Goal: Task Accomplishment & Management: Use online tool/utility

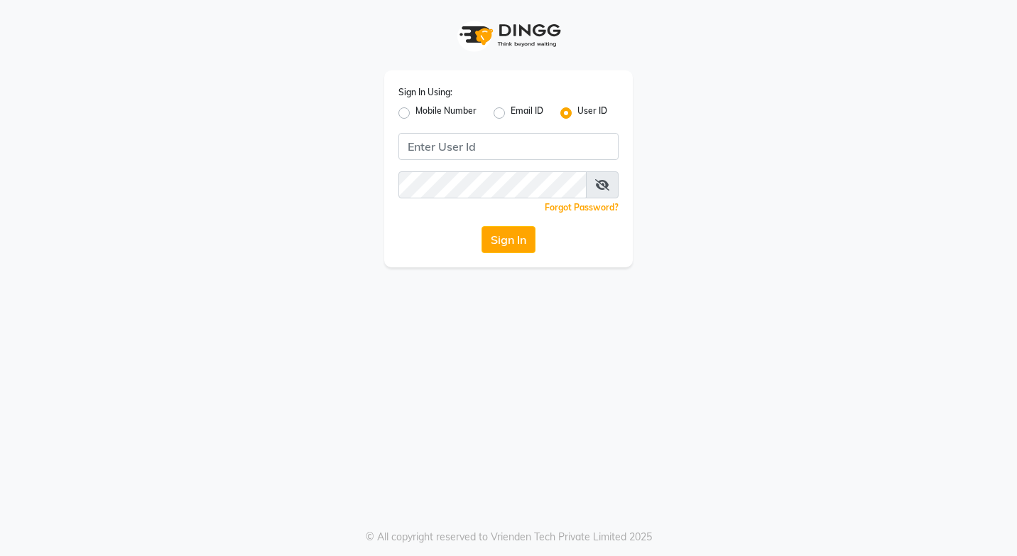
click at [416, 112] on label "Mobile Number" at bounding box center [446, 112] width 61 height 17
click at [416, 112] on input "Mobile Number" at bounding box center [420, 108] width 9 height 9
radio input "true"
radio input "false"
click at [497, 147] on input "Username" at bounding box center [532, 146] width 173 height 27
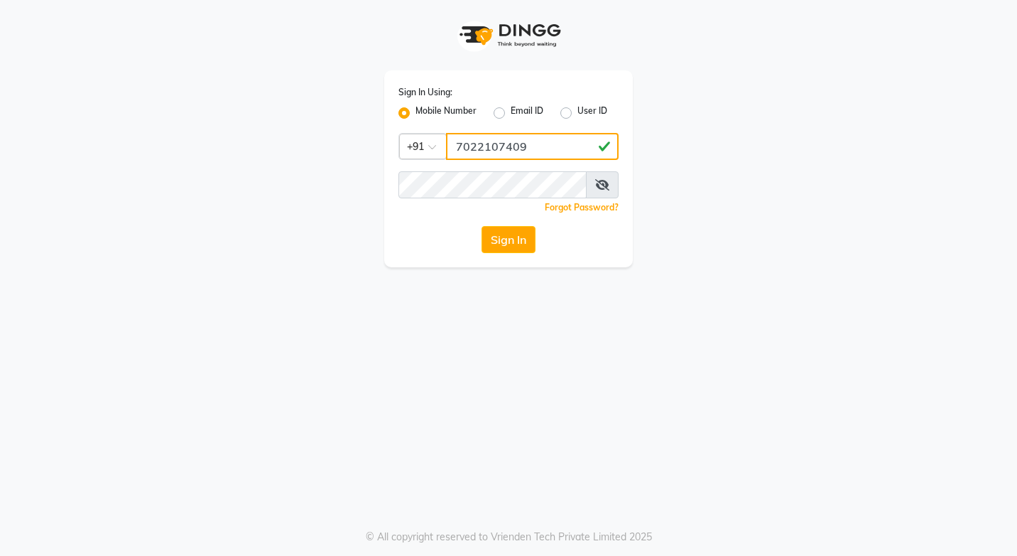
drag, startPoint x: 541, startPoint y: 142, endPoint x: 449, endPoint y: 169, distance: 95.5
click at [449, 169] on div "Sign In Using: Mobile Number Email ID User ID Country Code × [PHONE_NUMBER] Rem…" at bounding box center [508, 168] width 249 height 197
type input "7022107409"
click at [507, 245] on button "Sign In" at bounding box center [509, 239] width 54 height 27
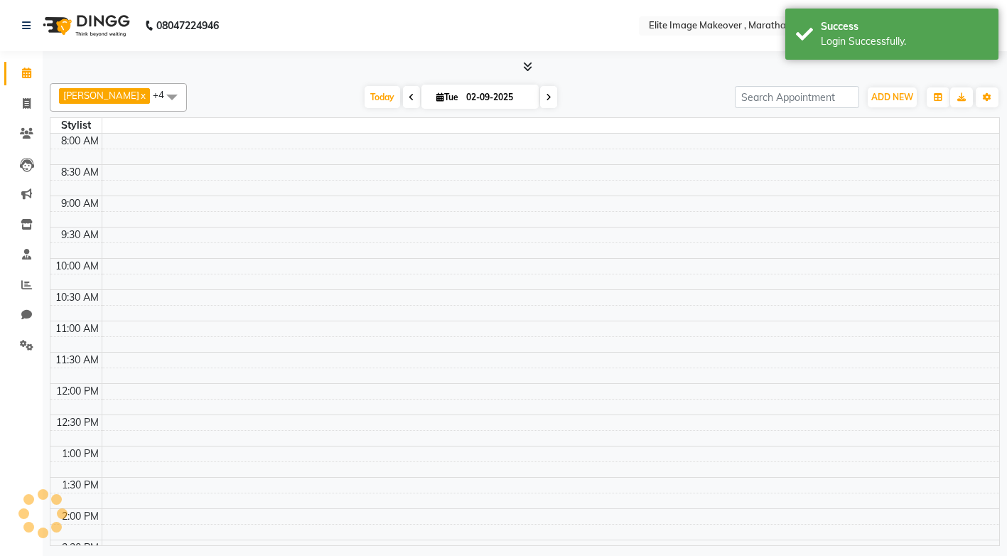
select select "en"
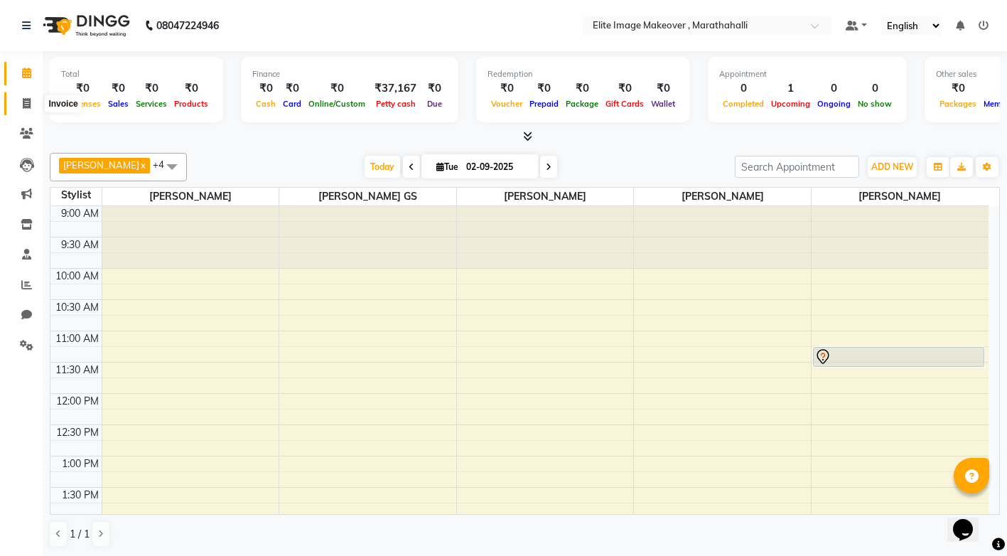
click at [33, 106] on span at bounding box center [26, 104] width 25 height 16
select select "service"
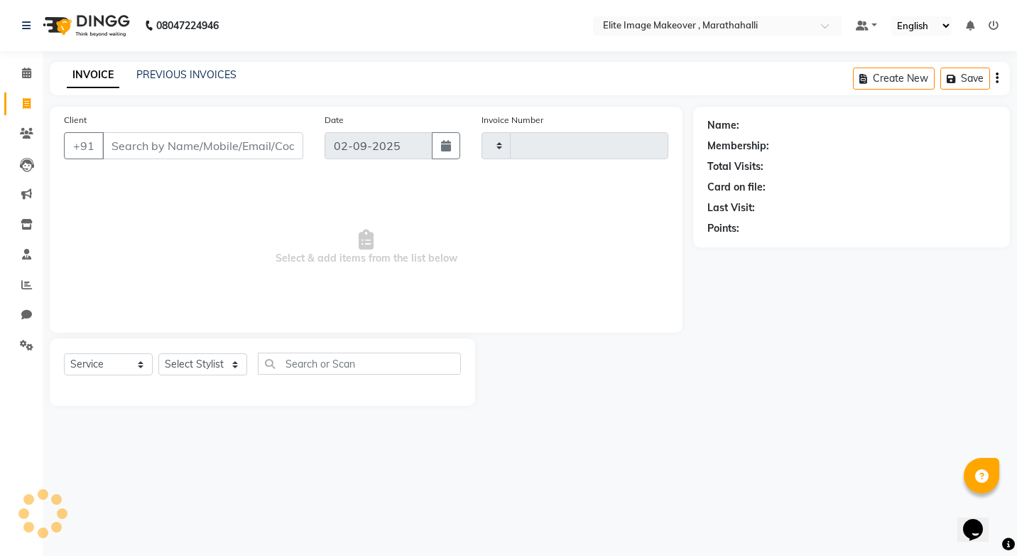
type input "0948"
select select "8005"
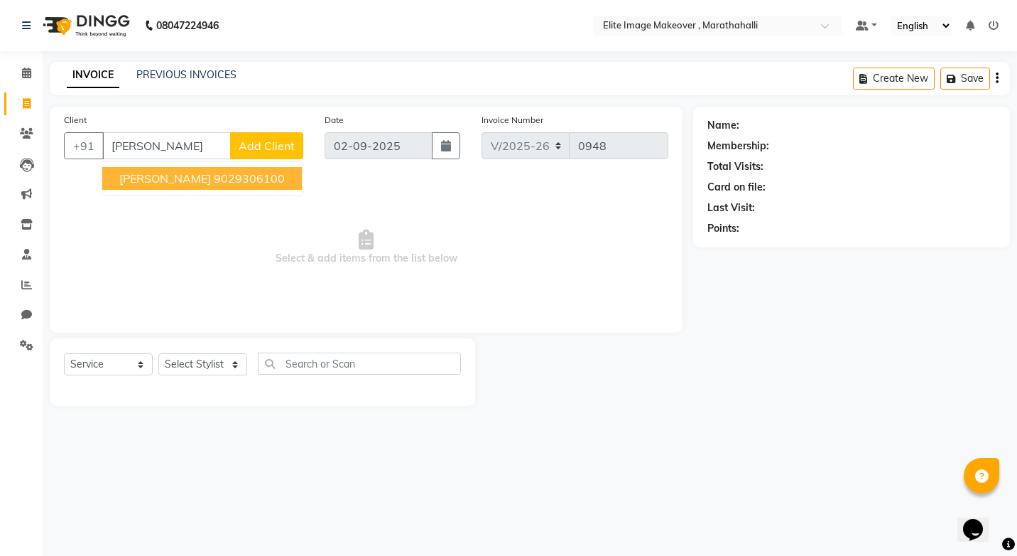
click at [214, 177] on ngb-highlight "9029306100" at bounding box center [249, 178] width 71 height 14
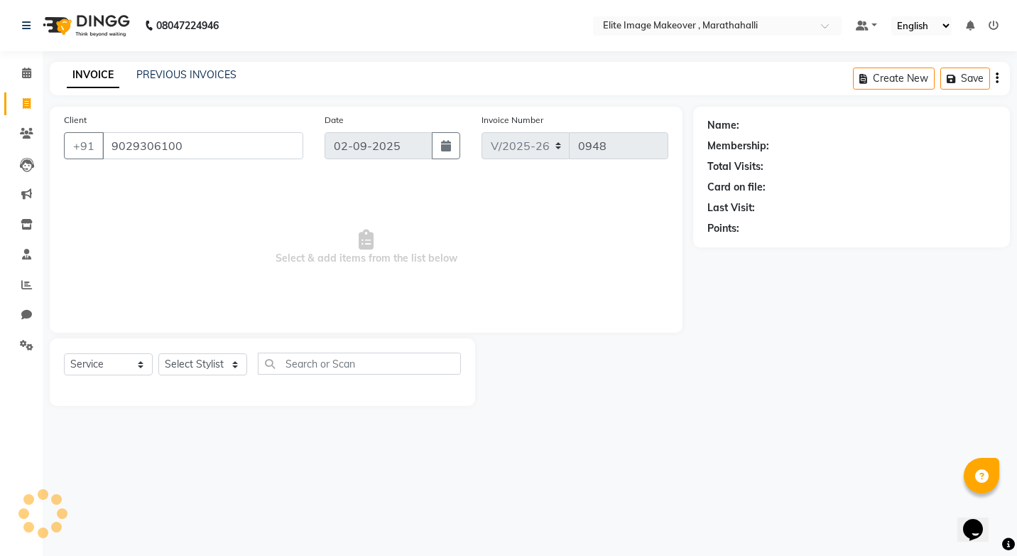
type input "9029306100"
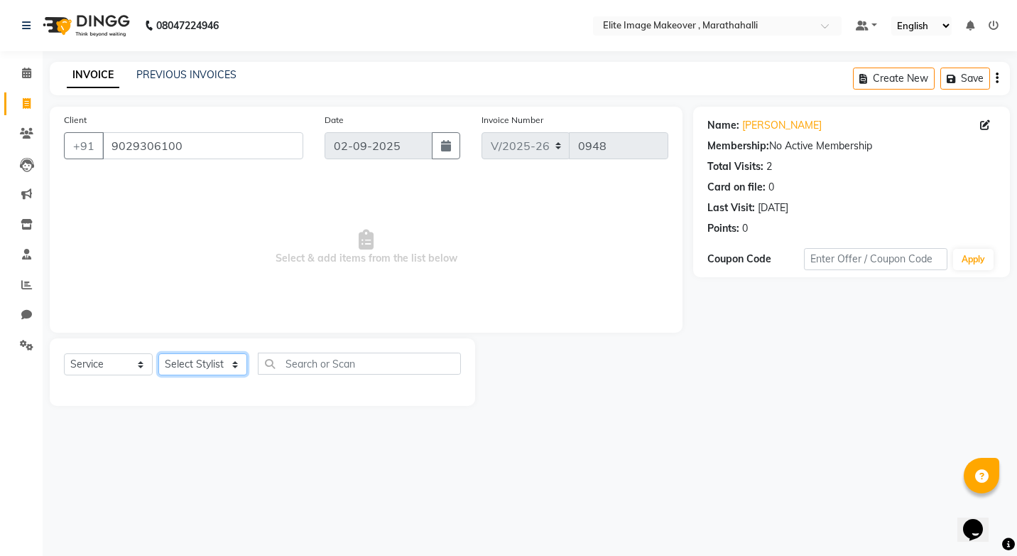
click at [205, 361] on select "Select Stylist [PERSON_NAME] [PERSON_NAME] [PERSON_NAME] [PERSON_NAME]" at bounding box center [202, 364] width 89 height 22
select select "78714"
click at [158, 353] on select "Select Stylist [PERSON_NAME] [PERSON_NAME] [PERSON_NAME] [PERSON_NAME]" at bounding box center [202, 364] width 89 height 22
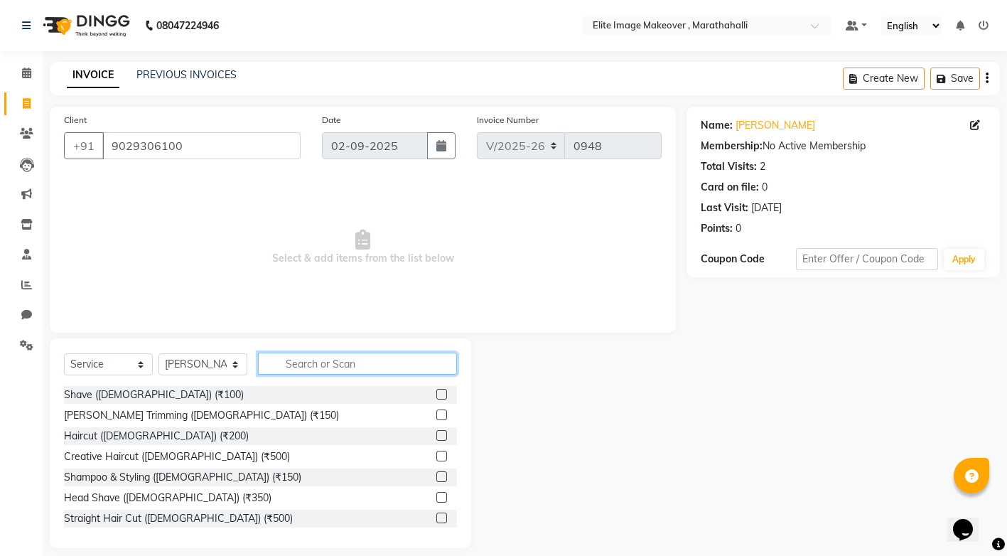
click at [318, 367] on input "text" at bounding box center [357, 363] width 199 height 22
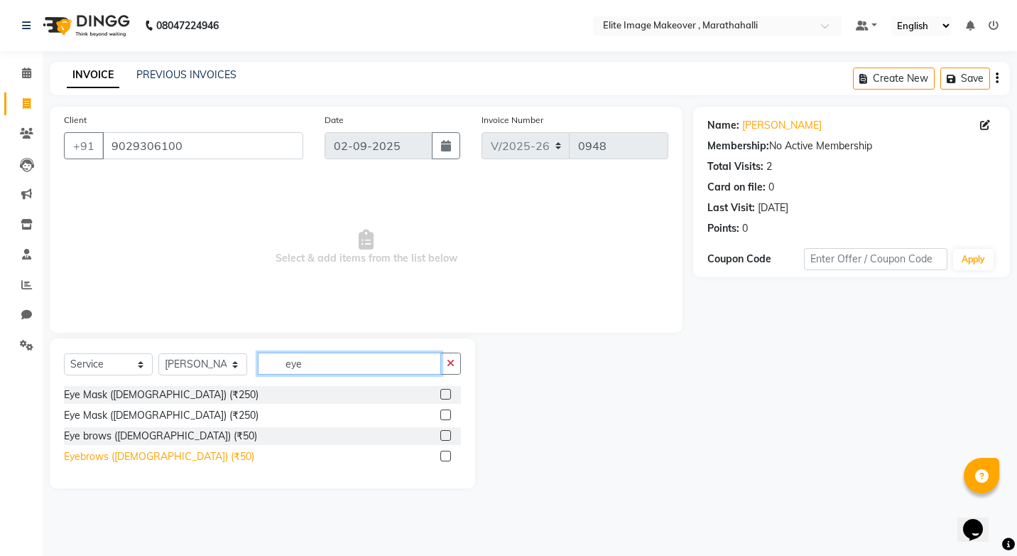
type input "eye"
click at [131, 460] on div "Eyebrows ([DEMOGRAPHIC_DATA]) (₹50)" at bounding box center [159, 456] width 190 height 15
checkbox input "false"
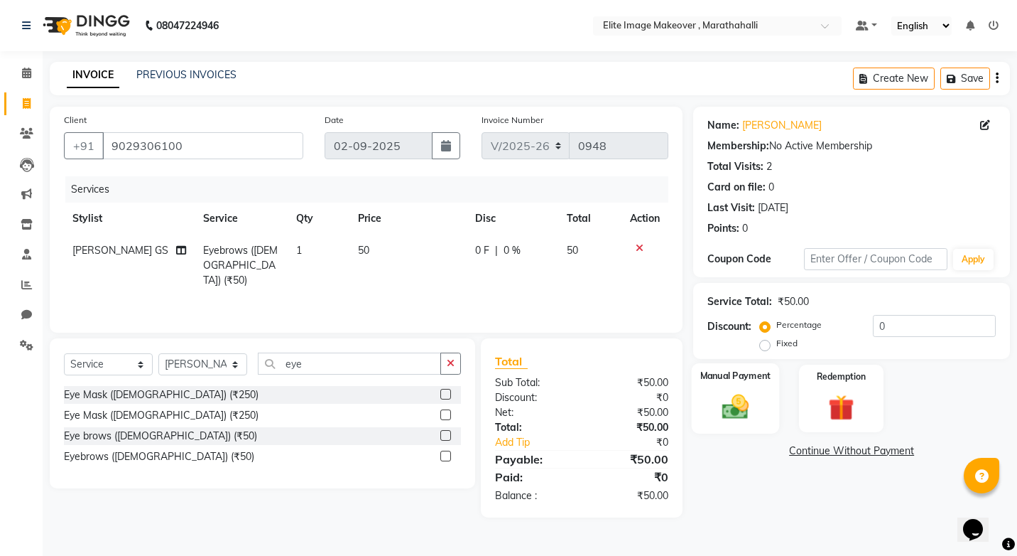
click at [727, 416] on img at bounding box center [736, 406] width 44 height 31
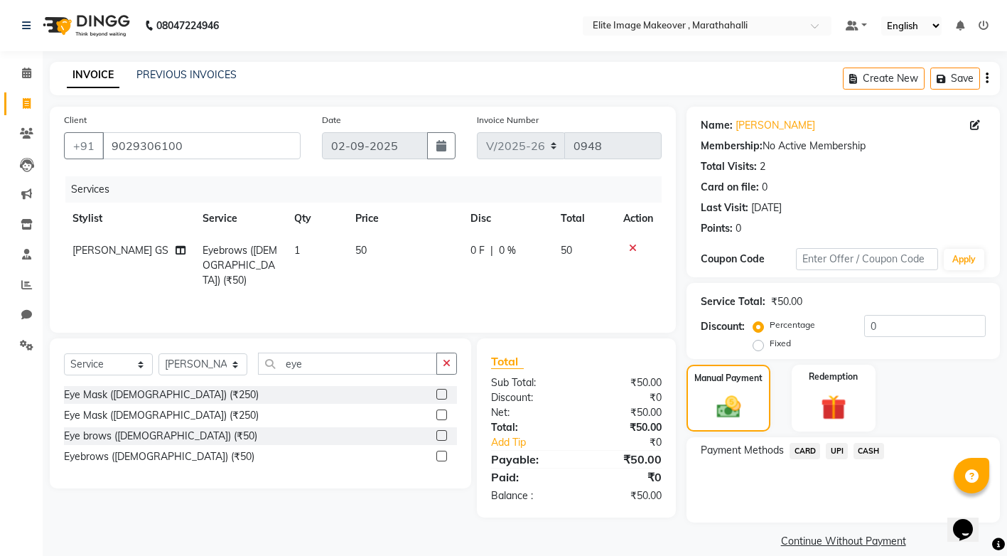
click at [838, 454] on span "UPI" at bounding box center [836, 451] width 22 height 16
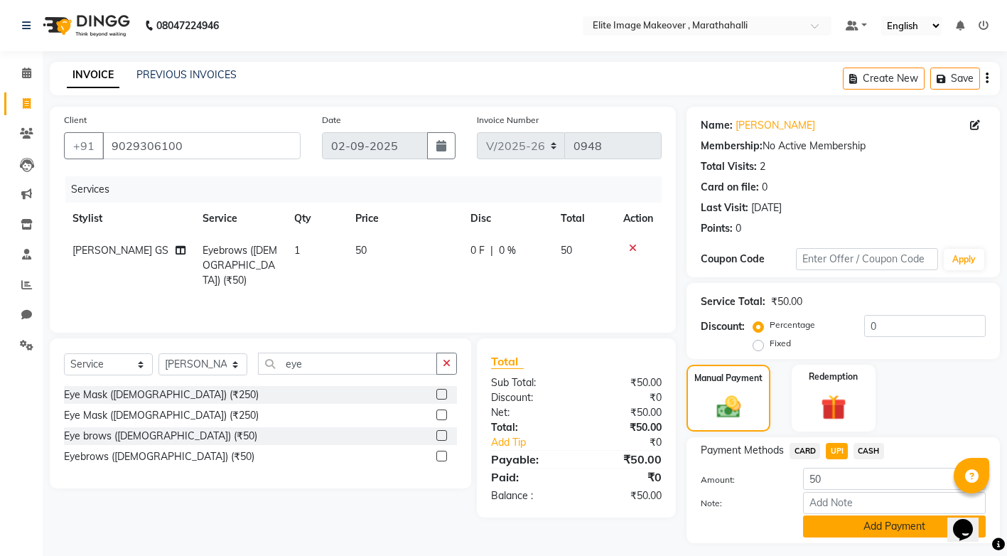
click at [881, 524] on button "Add Payment" at bounding box center [894, 526] width 183 height 22
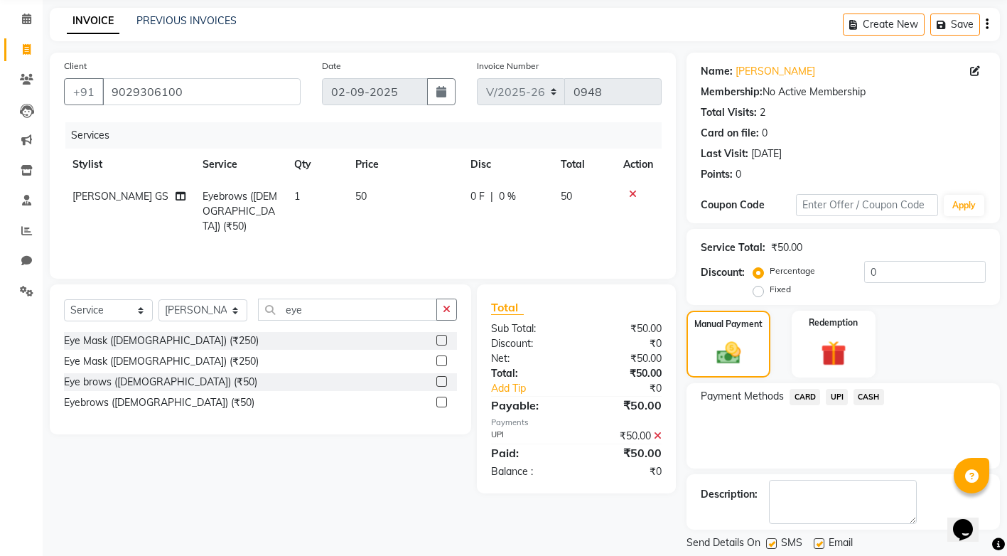
scroll to position [97, 0]
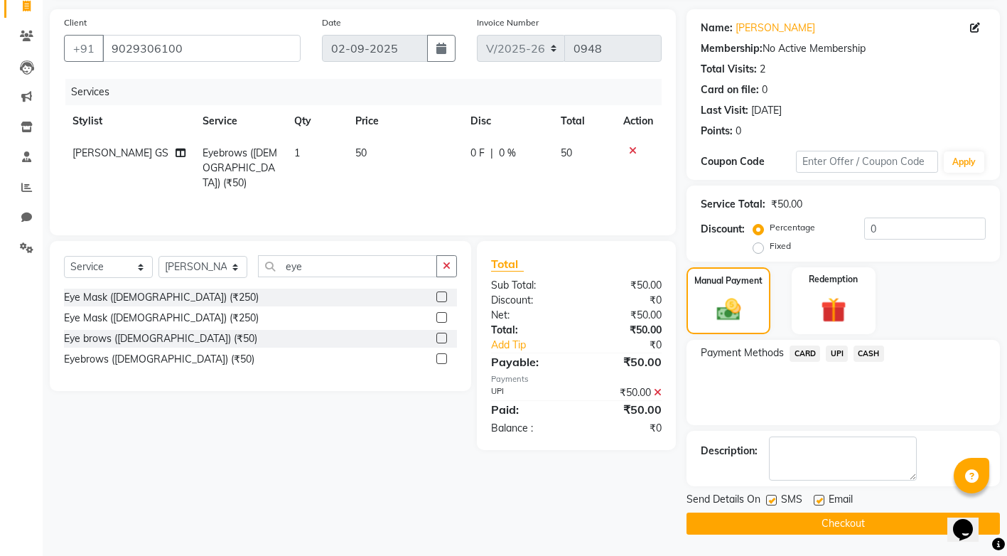
click at [856, 521] on button "Checkout" at bounding box center [842, 523] width 313 height 22
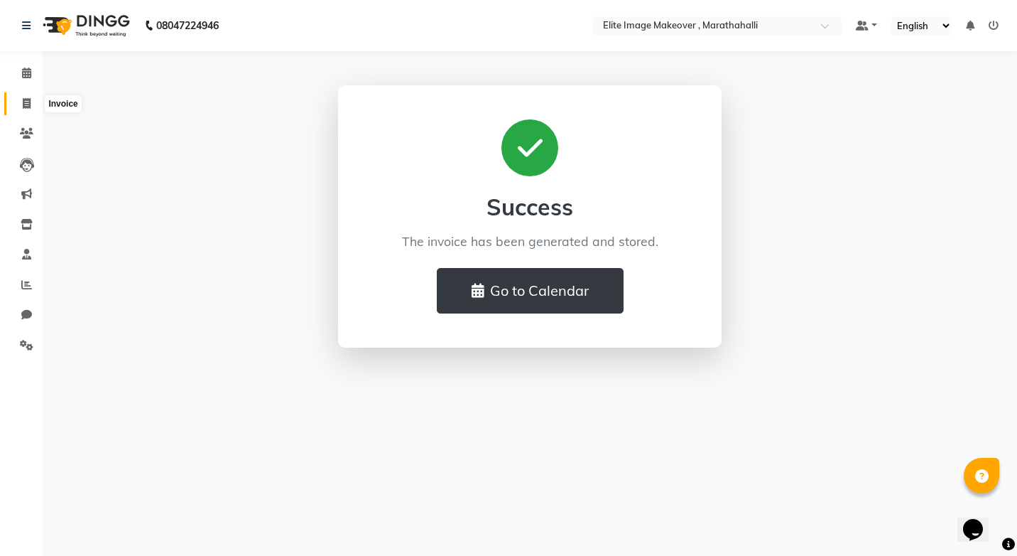
click at [21, 98] on span at bounding box center [26, 104] width 25 height 16
select select "service"
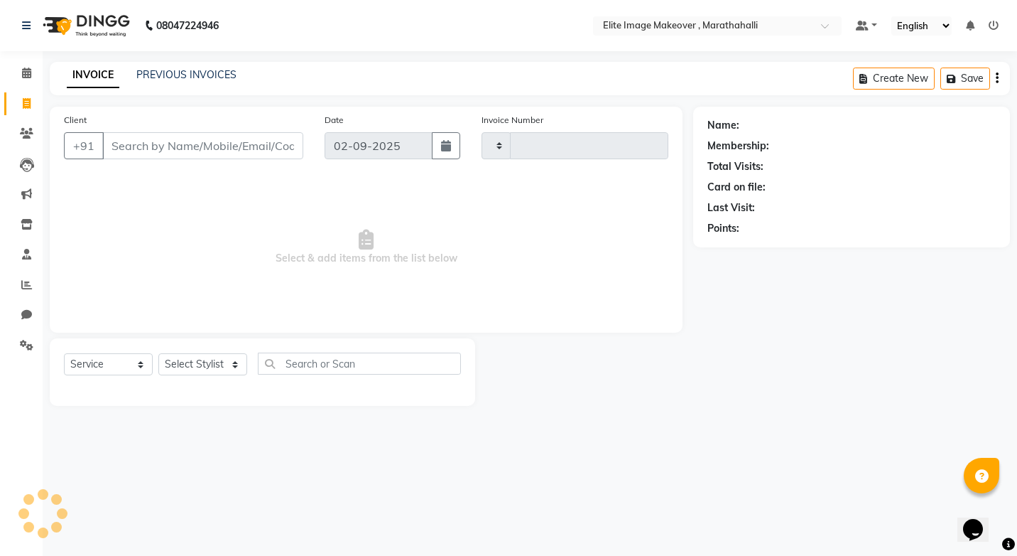
type input "0949"
select select "8005"
click at [23, 135] on icon at bounding box center [26, 133] width 13 height 11
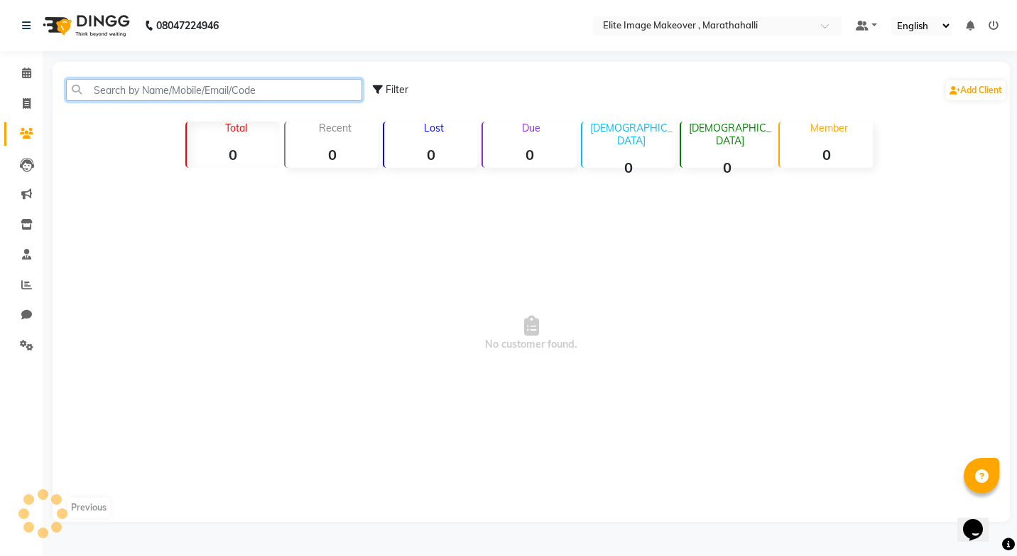
click at [166, 92] on input "text" at bounding box center [214, 90] width 296 height 22
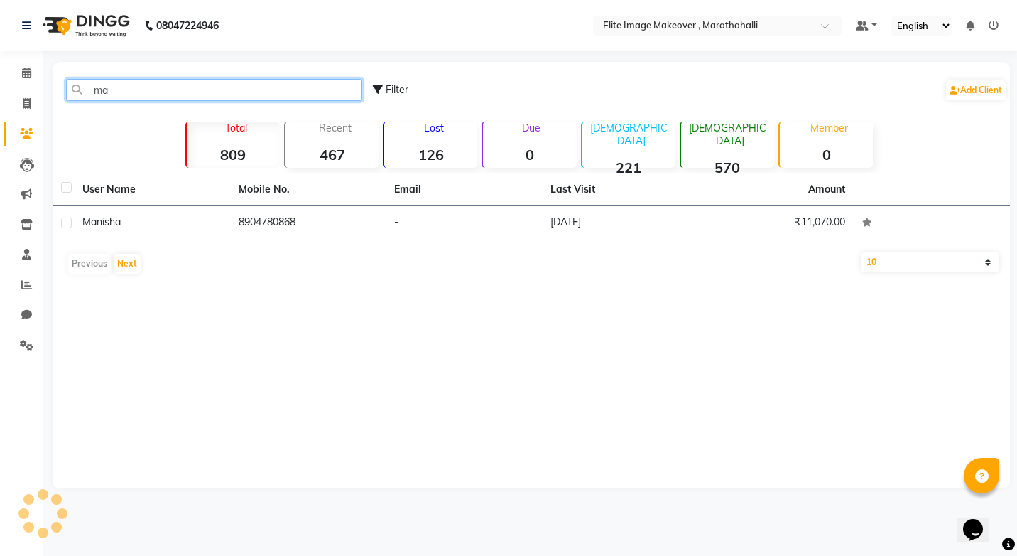
type input "m"
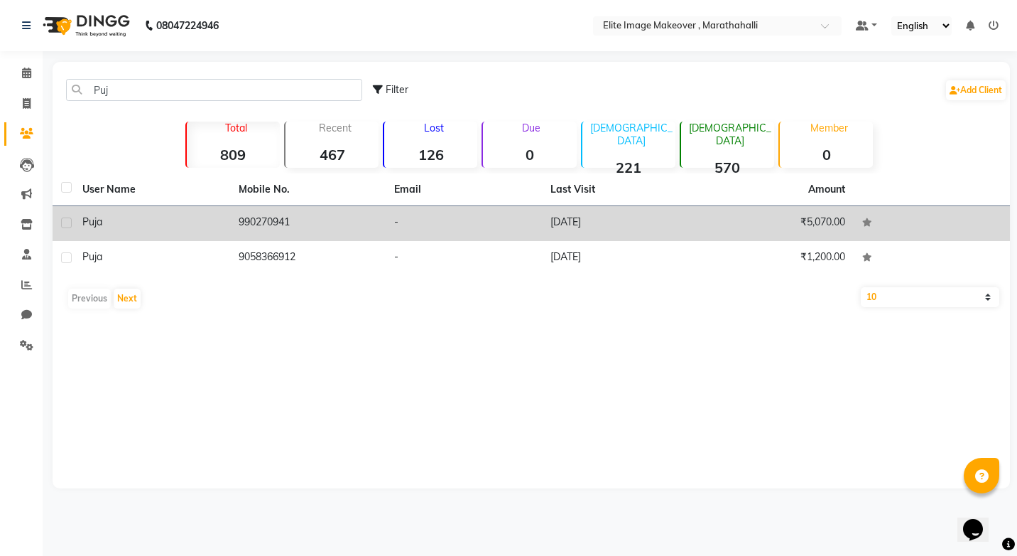
click at [833, 225] on td "₹5,070.00" at bounding box center [776, 223] width 156 height 35
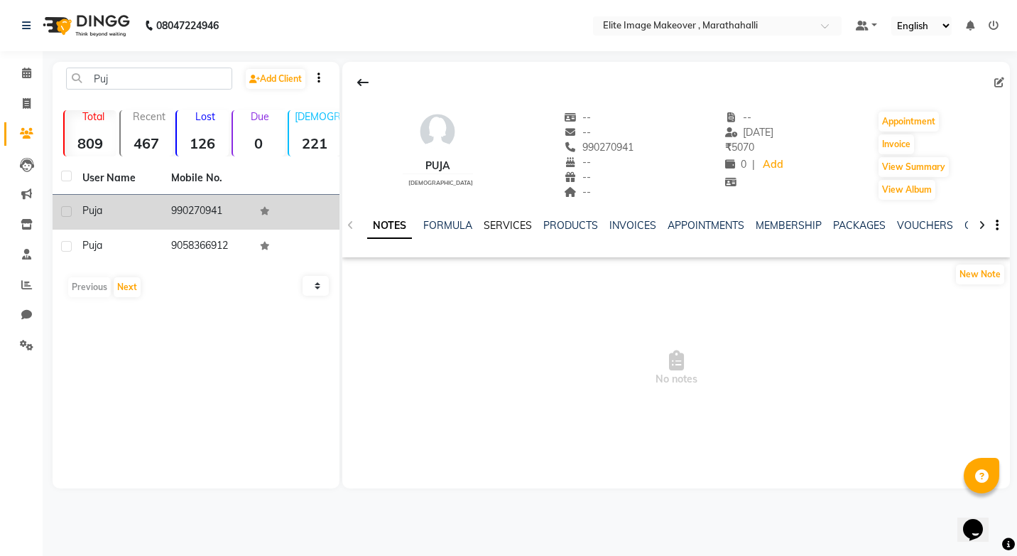
click at [494, 226] on link "SERVICES" at bounding box center [508, 225] width 48 height 13
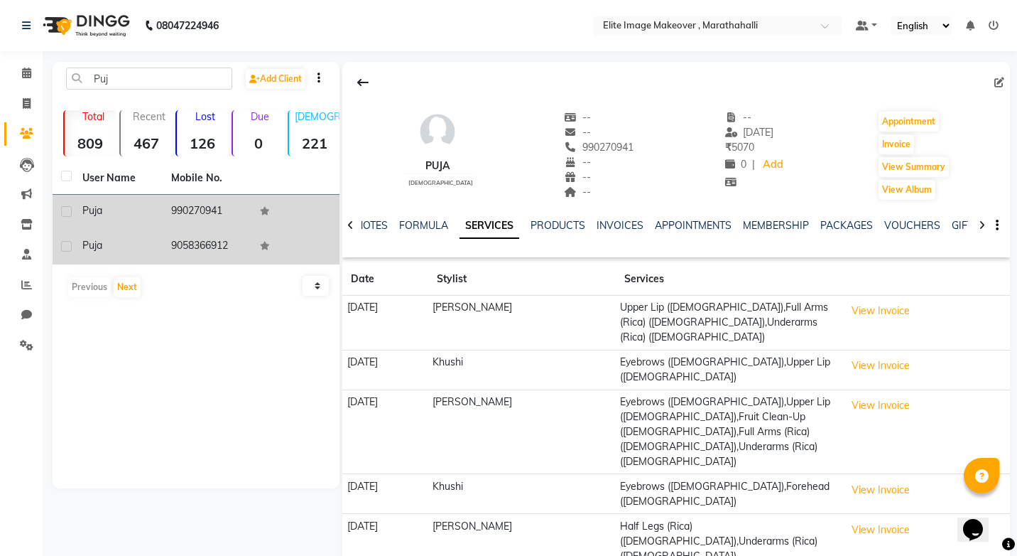
drag, startPoint x: 137, startPoint y: 260, endPoint x: 144, endPoint y: 256, distance: 7.9
drag, startPoint x: 168, startPoint y: 254, endPoint x: 109, endPoint y: 262, distance: 58.9
drag, startPoint x: 109, startPoint y: 262, endPoint x: 227, endPoint y: 247, distance: 118.3
click at [227, 247] on td "9058366912" at bounding box center [207, 246] width 89 height 35
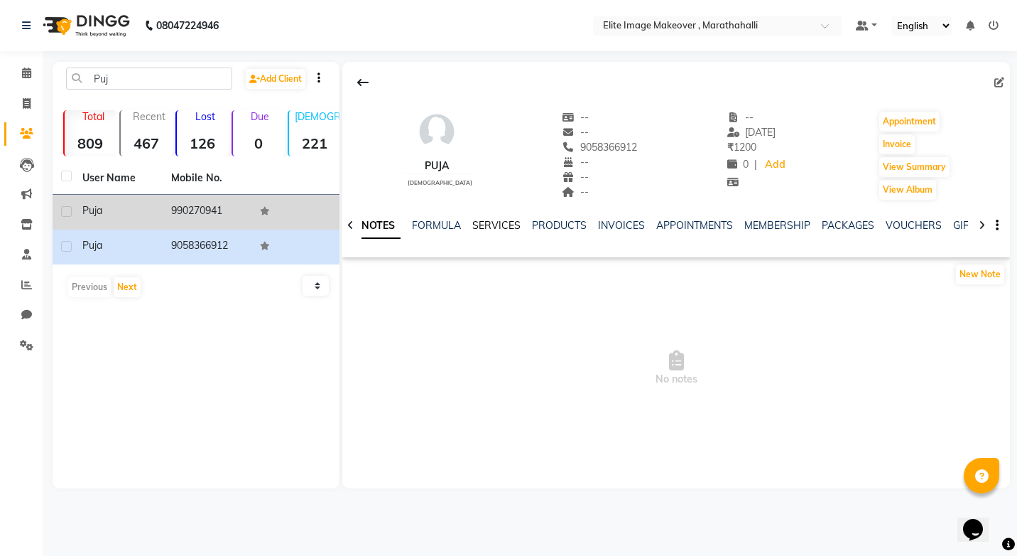
click at [492, 222] on link "SERVICES" at bounding box center [496, 225] width 48 height 13
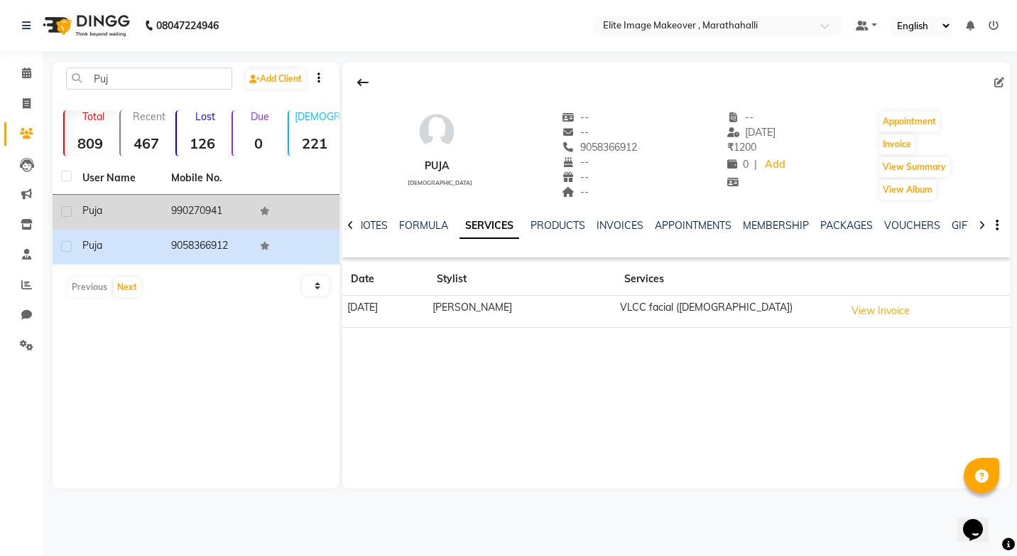
click at [201, 212] on td "990270941" at bounding box center [207, 212] width 89 height 35
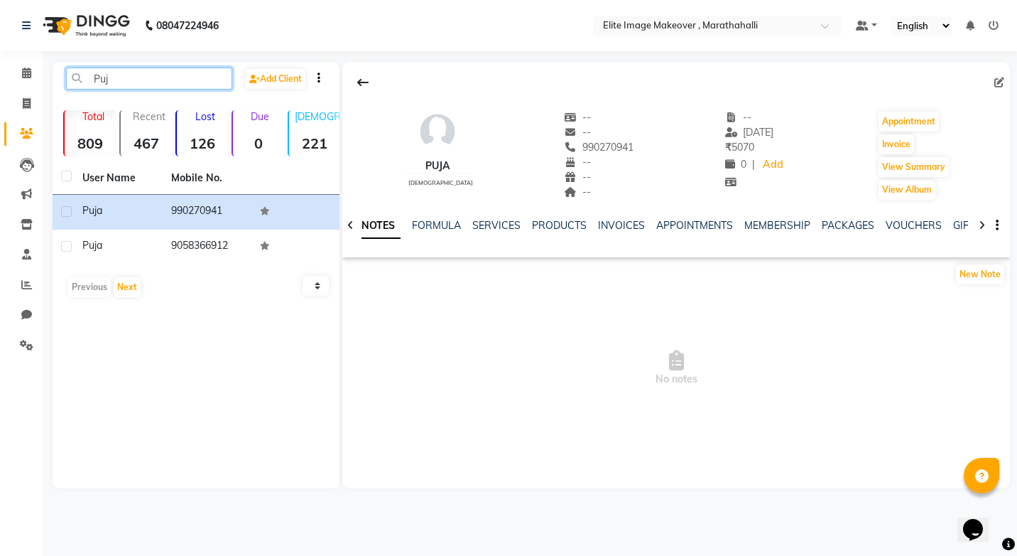
click at [139, 82] on input "Puj" at bounding box center [149, 78] width 166 height 22
type input "P"
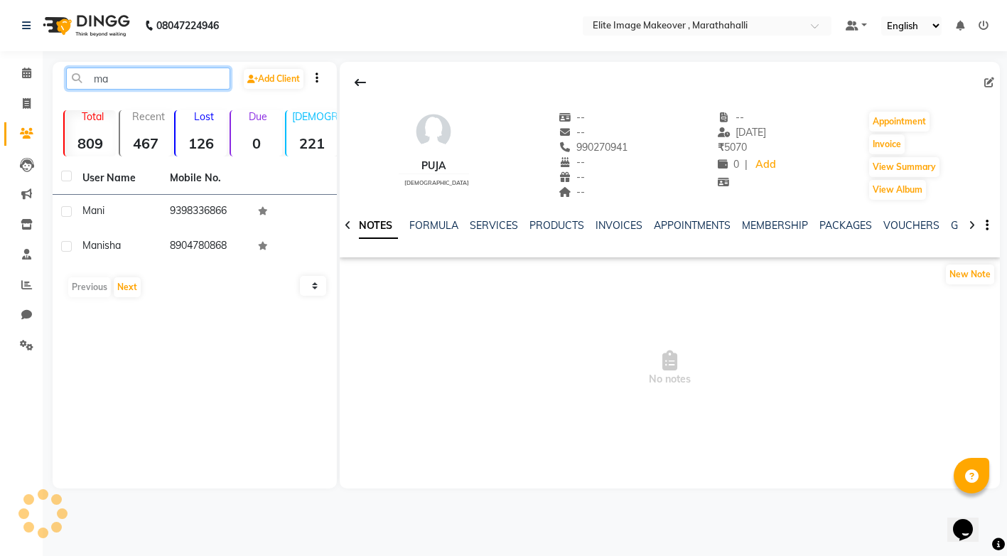
type input "m"
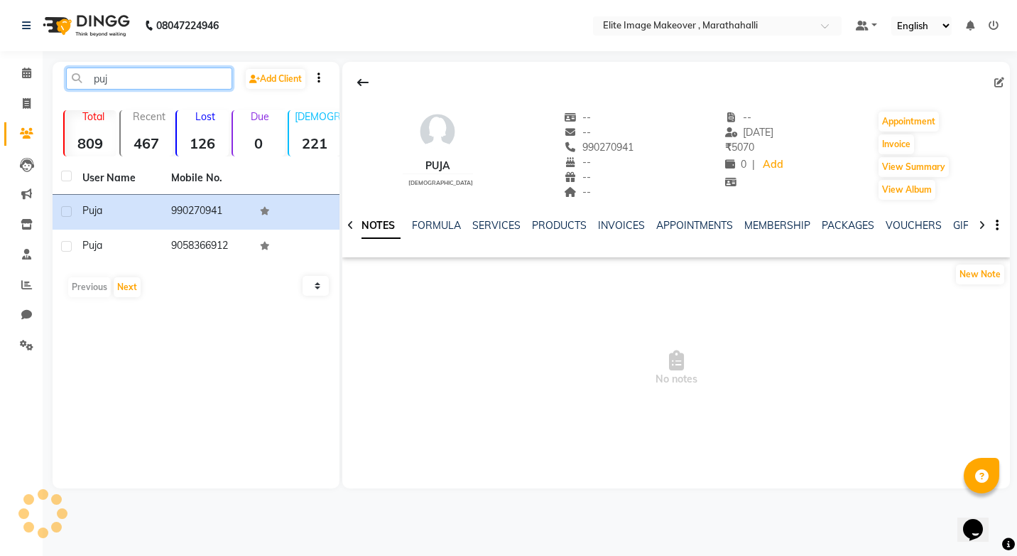
type input "puj"
click at [212, 2] on nav "08047224946 Select Location × Elite Image Makeover , Marathahalli Default Panel…" at bounding box center [508, 25] width 1017 height 51
click at [28, 107] on icon at bounding box center [27, 103] width 8 height 11
select select "8005"
select select "service"
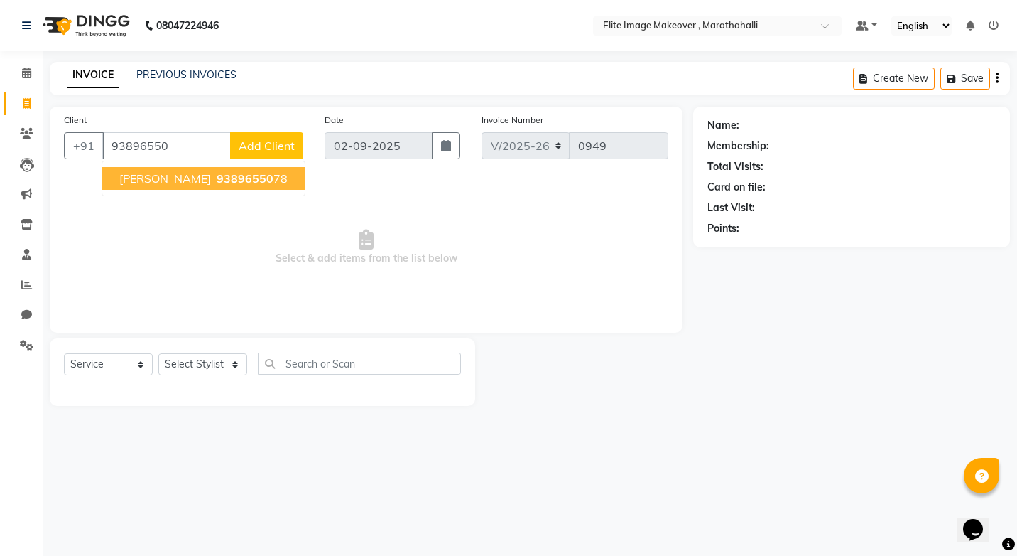
click at [217, 182] on span "93896550" at bounding box center [245, 178] width 57 height 14
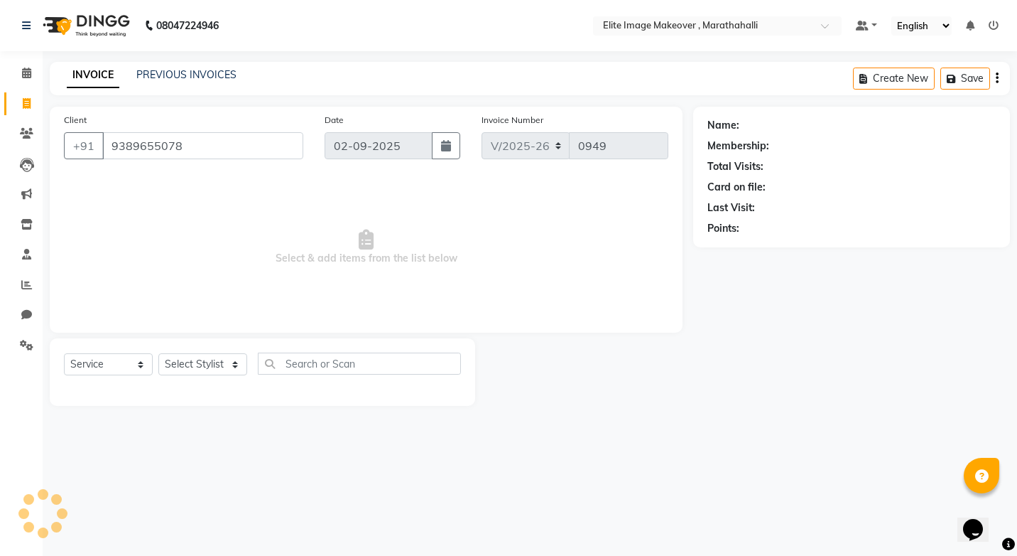
type input "9389655078"
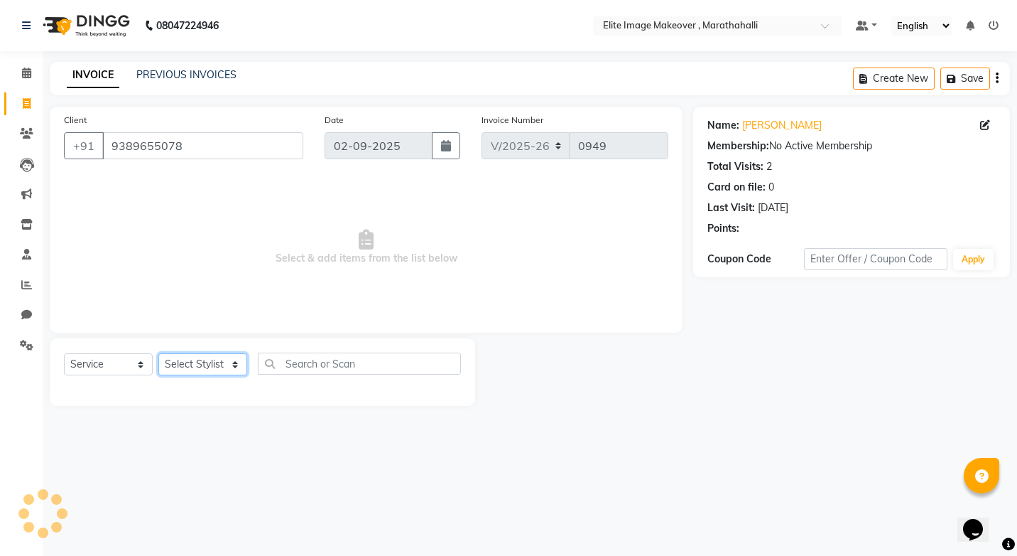
click at [202, 368] on select "Select Stylist [PERSON_NAME] [PERSON_NAME] [PERSON_NAME] [PERSON_NAME]" at bounding box center [202, 364] width 89 height 22
select select "78714"
click at [158, 353] on select "Select Stylist [PERSON_NAME] [PERSON_NAME] [PERSON_NAME] [PERSON_NAME]" at bounding box center [202, 364] width 89 height 22
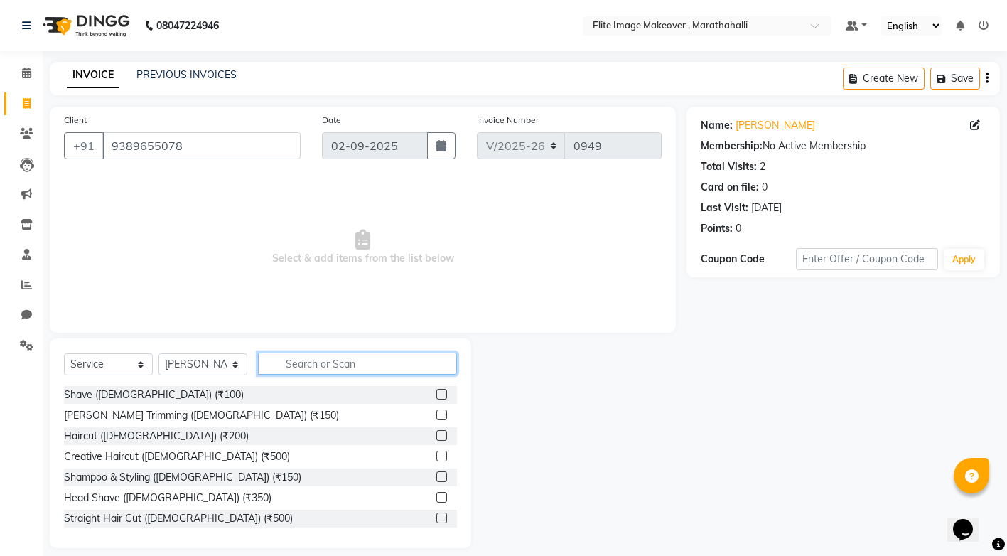
click at [330, 361] on input "text" at bounding box center [357, 363] width 199 height 22
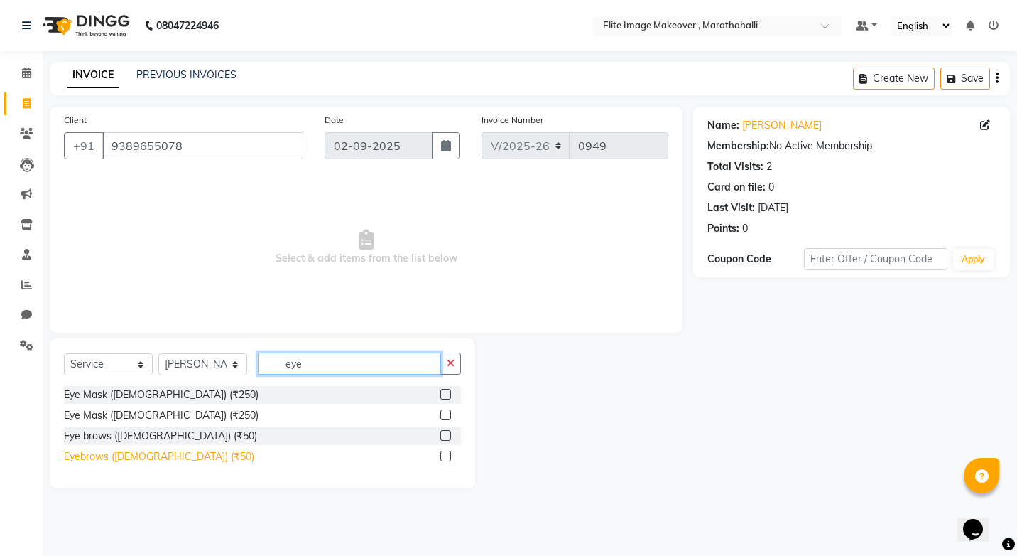
type input "eye"
click at [113, 456] on div "Eyebrows ([DEMOGRAPHIC_DATA]) (₹50)" at bounding box center [159, 456] width 190 height 15
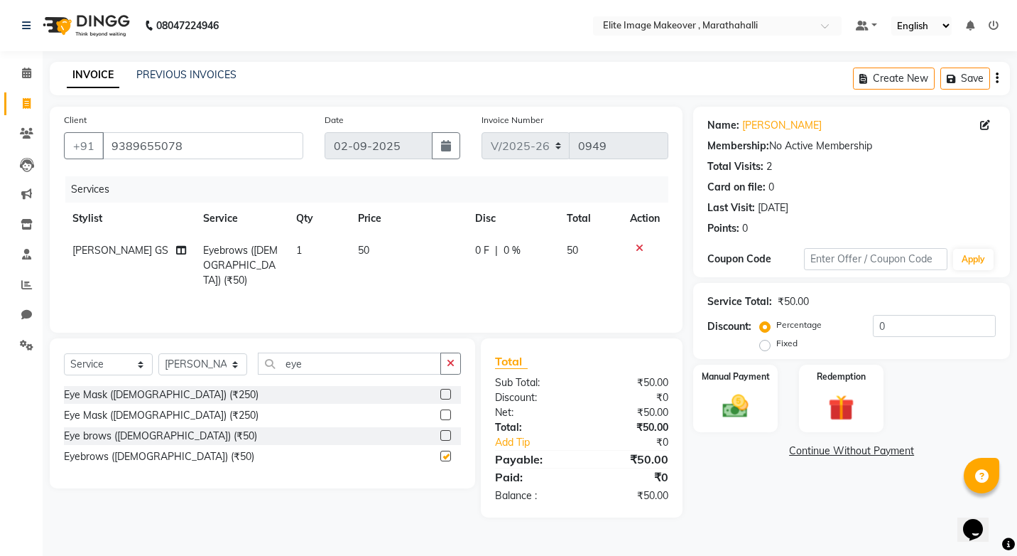
checkbox input "false"
click at [743, 409] on img at bounding box center [736, 406] width 44 height 31
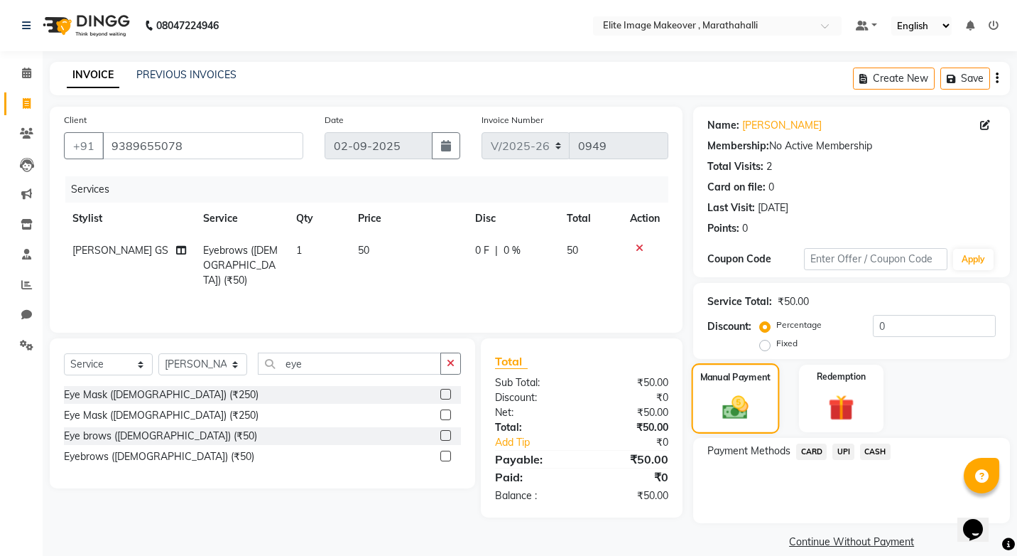
click at [743, 409] on img at bounding box center [735, 406] width 41 height 29
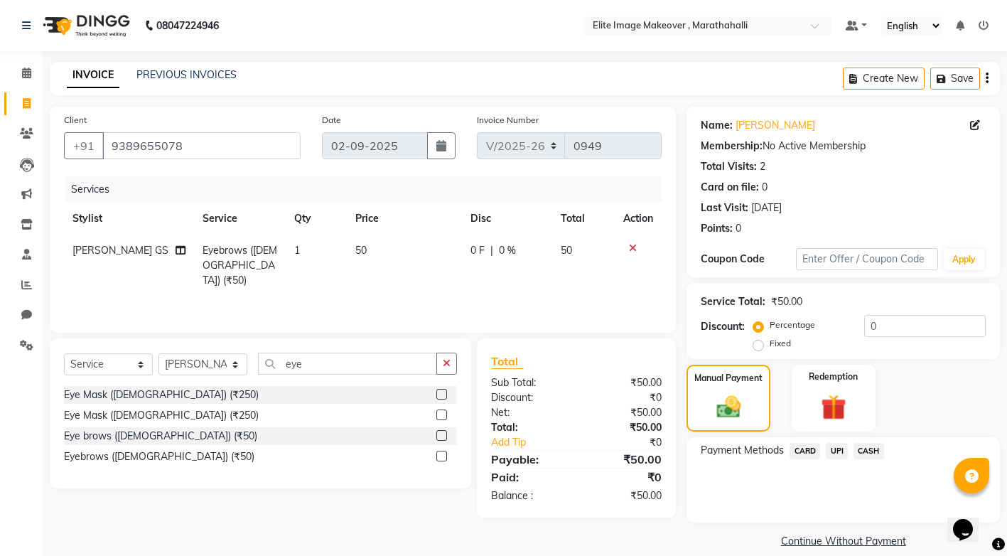
click at [840, 448] on span "UPI" at bounding box center [836, 451] width 22 height 16
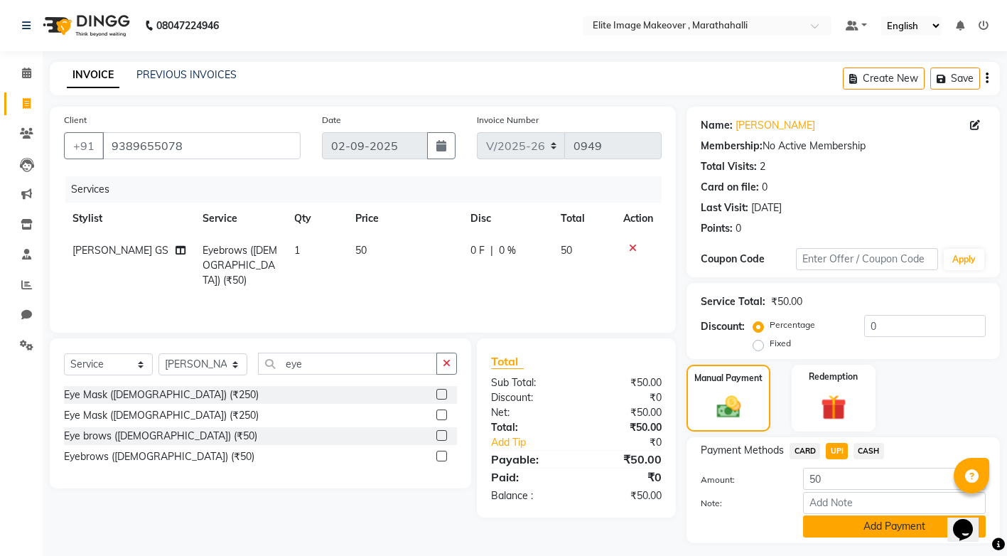
click at [880, 531] on button "Add Payment" at bounding box center [894, 526] width 183 height 22
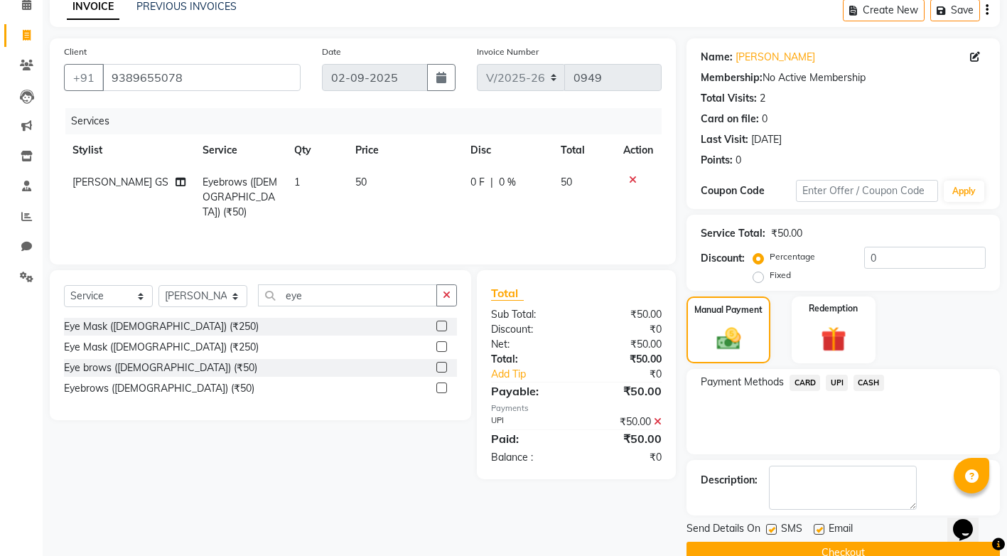
scroll to position [97, 0]
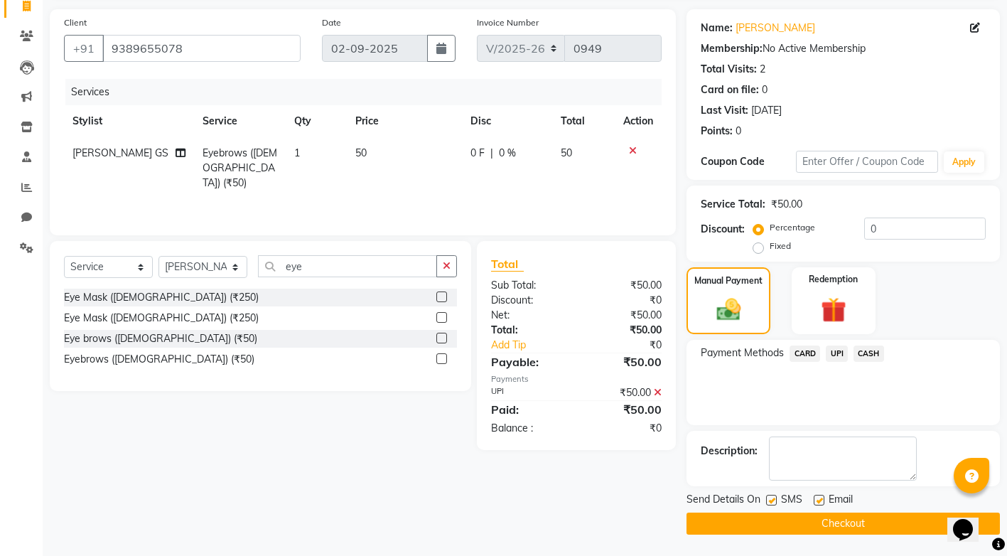
click at [848, 524] on button "Checkout" at bounding box center [842, 523] width 313 height 22
click at [848, 524] on div "Checkout" at bounding box center [842, 523] width 313 height 22
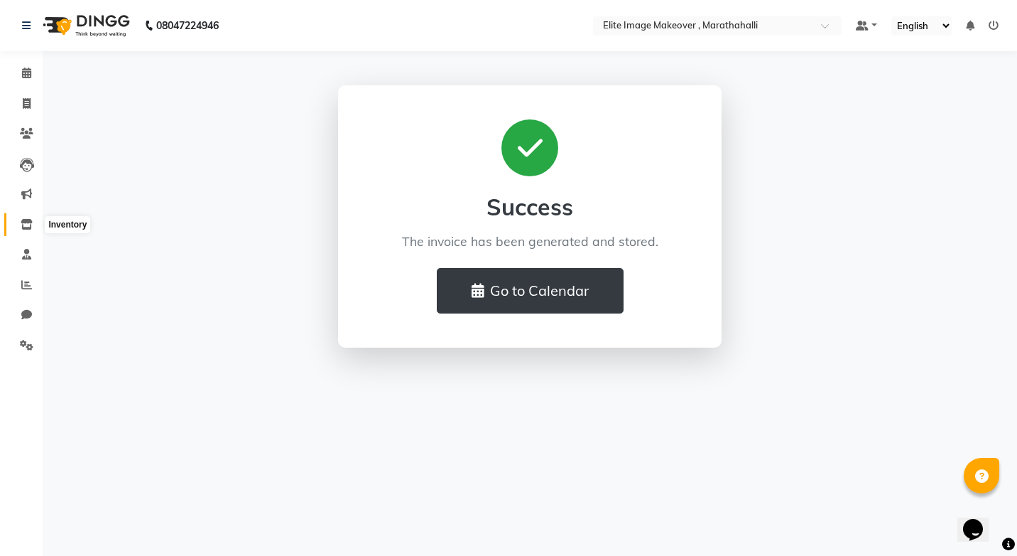
click at [24, 224] on icon at bounding box center [27, 224] width 12 height 11
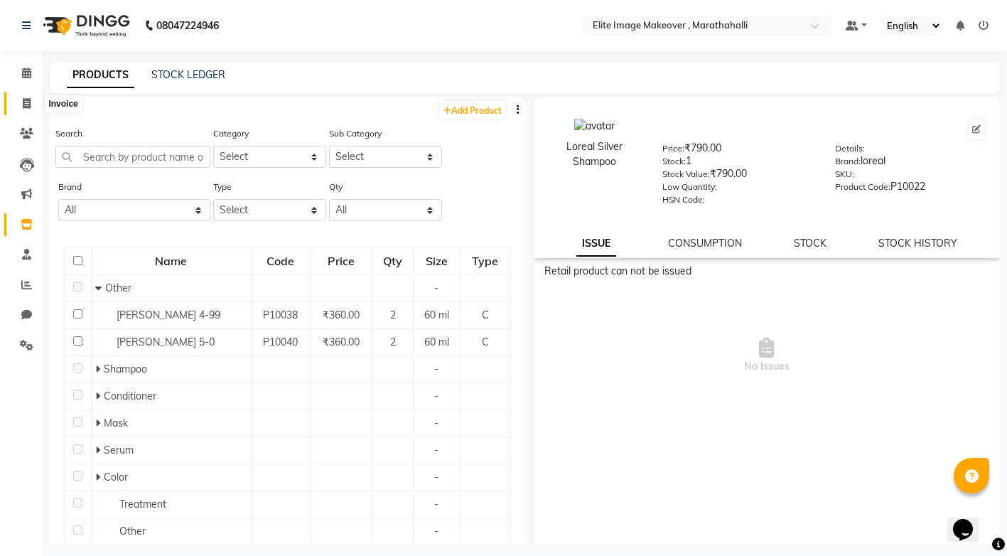
click at [25, 107] on icon at bounding box center [27, 103] width 8 height 11
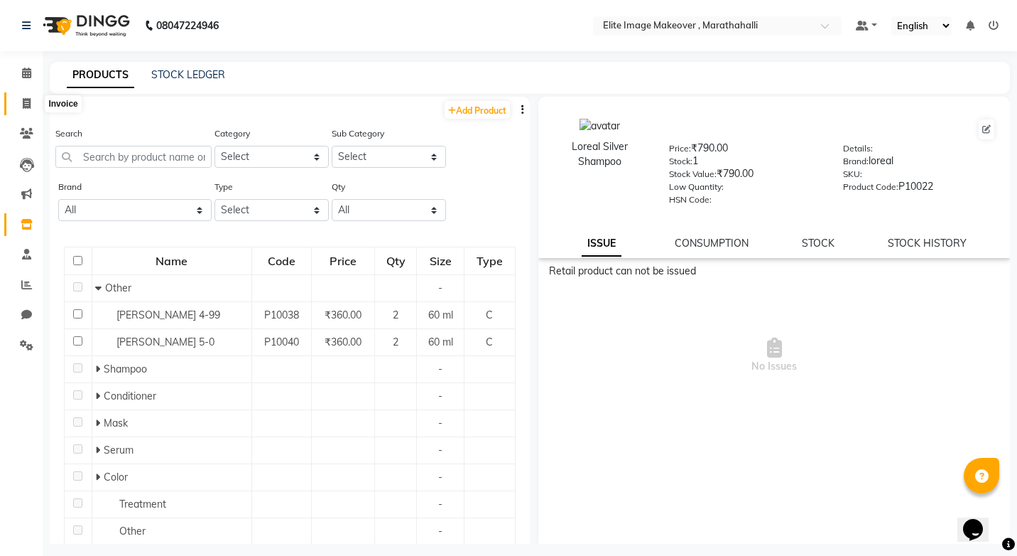
select select "8005"
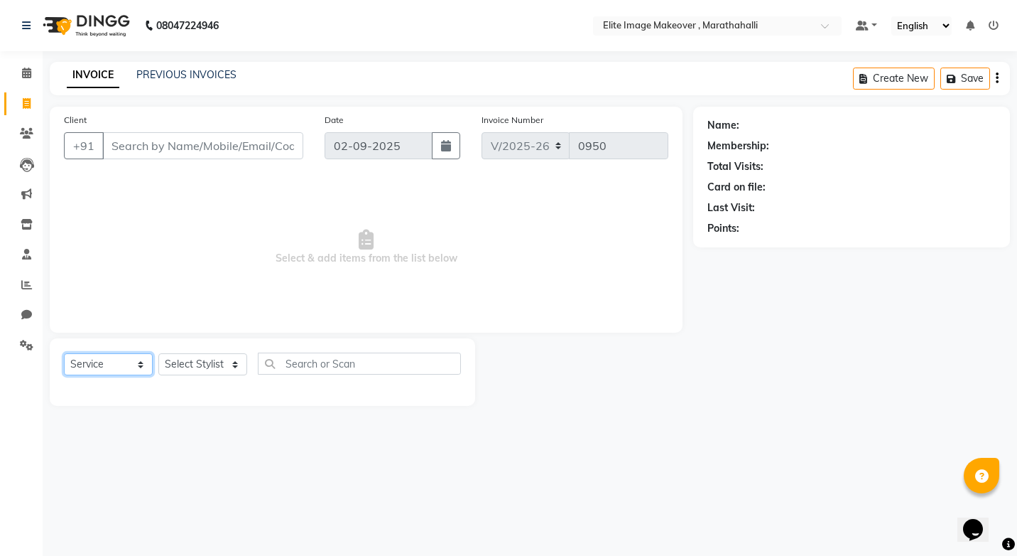
click at [87, 365] on select "Select Service Product Membership Package Voucher Prepaid Gift Card" at bounding box center [108, 364] width 89 height 22
select select "product"
click at [64, 353] on select "Select Service Product Membership Package Voucher Prepaid Gift Card" at bounding box center [108, 364] width 89 height 22
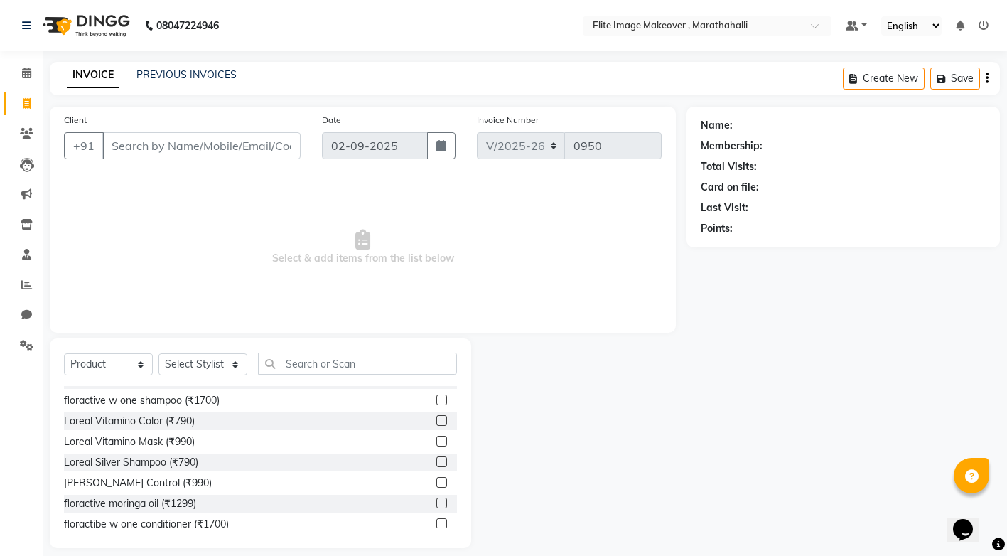
scroll to position [476, 0]
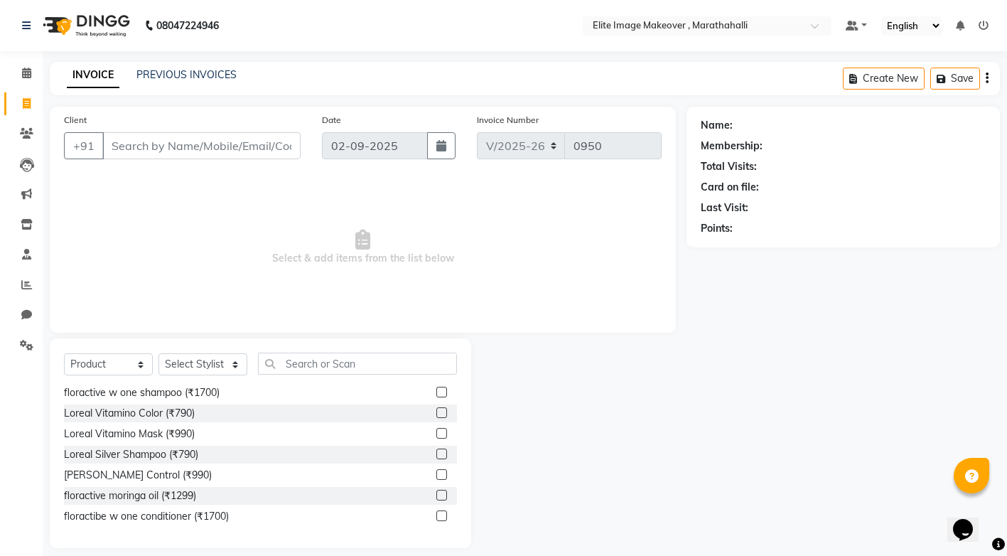
click at [578, 399] on div at bounding box center [579, 443] width 216 height 210
click at [23, 105] on icon at bounding box center [27, 103] width 8 height 11
select select "service"
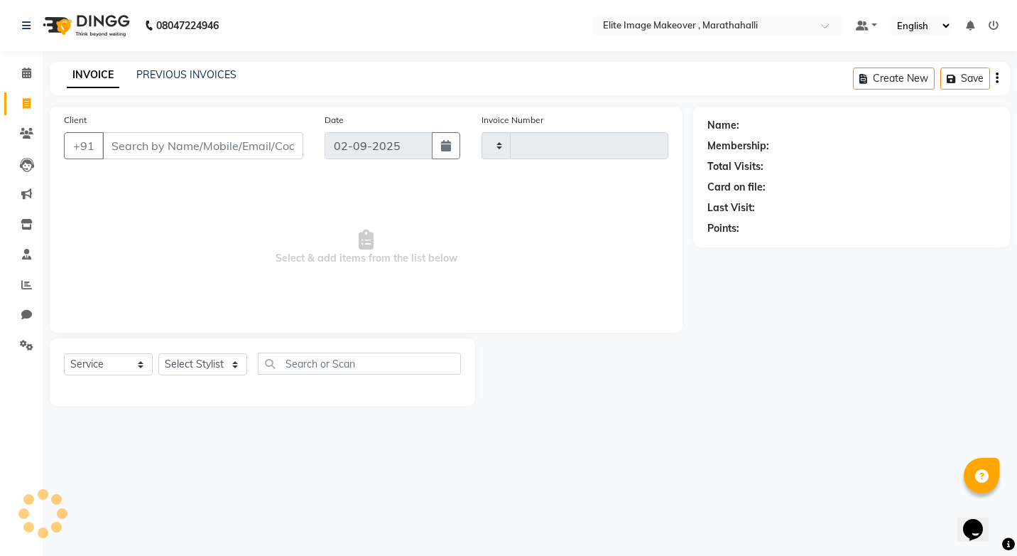
type input "0950"
select select "8005"
click at [21, 166] on icon at bounding box center [27, 165] width 14 height 14
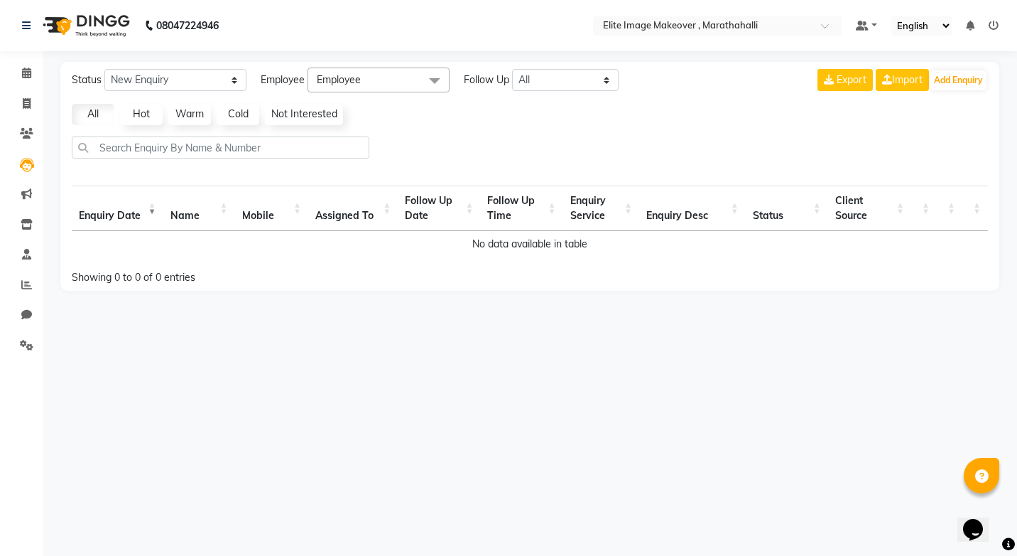
click at [139, 117] on link "Hot" at bounding box center [141, 114] width 43 height 21
